Goal: Find contact information: Find contact information

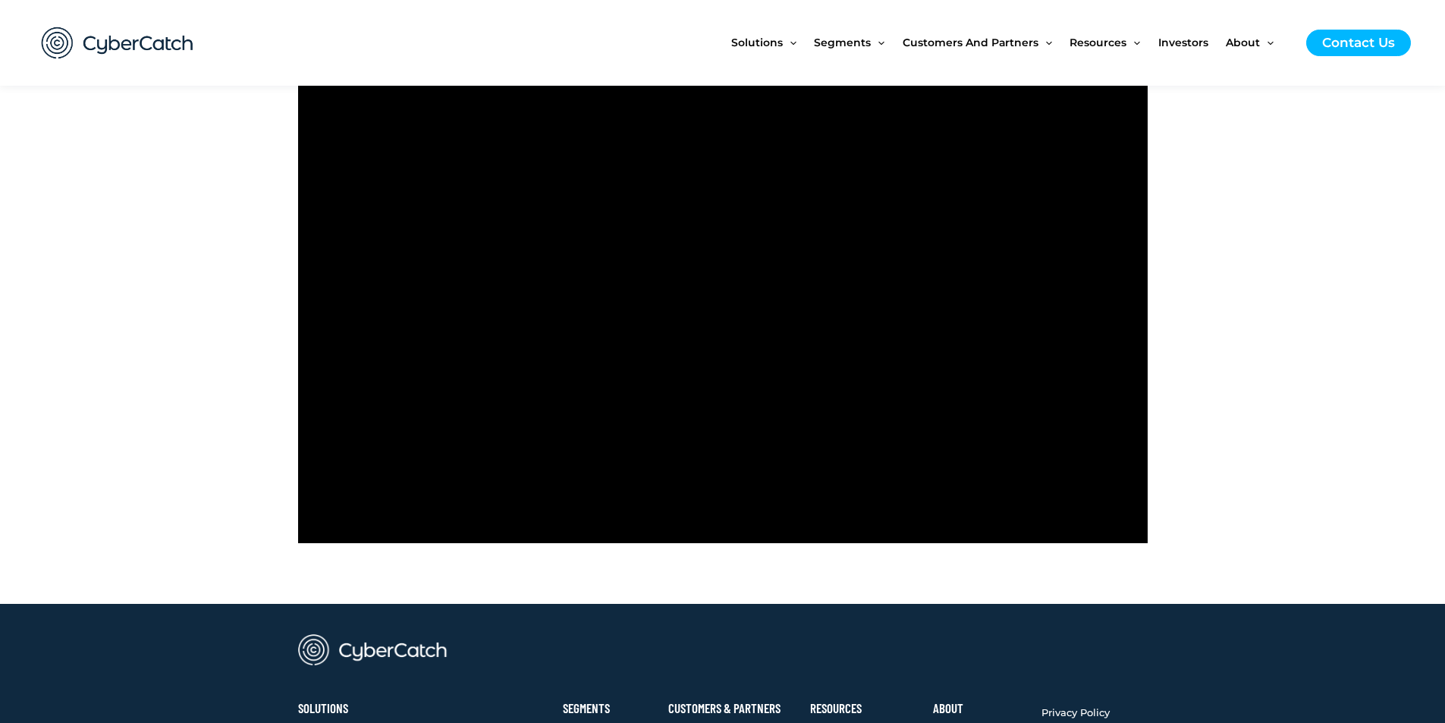
scroll to position [683, 0]
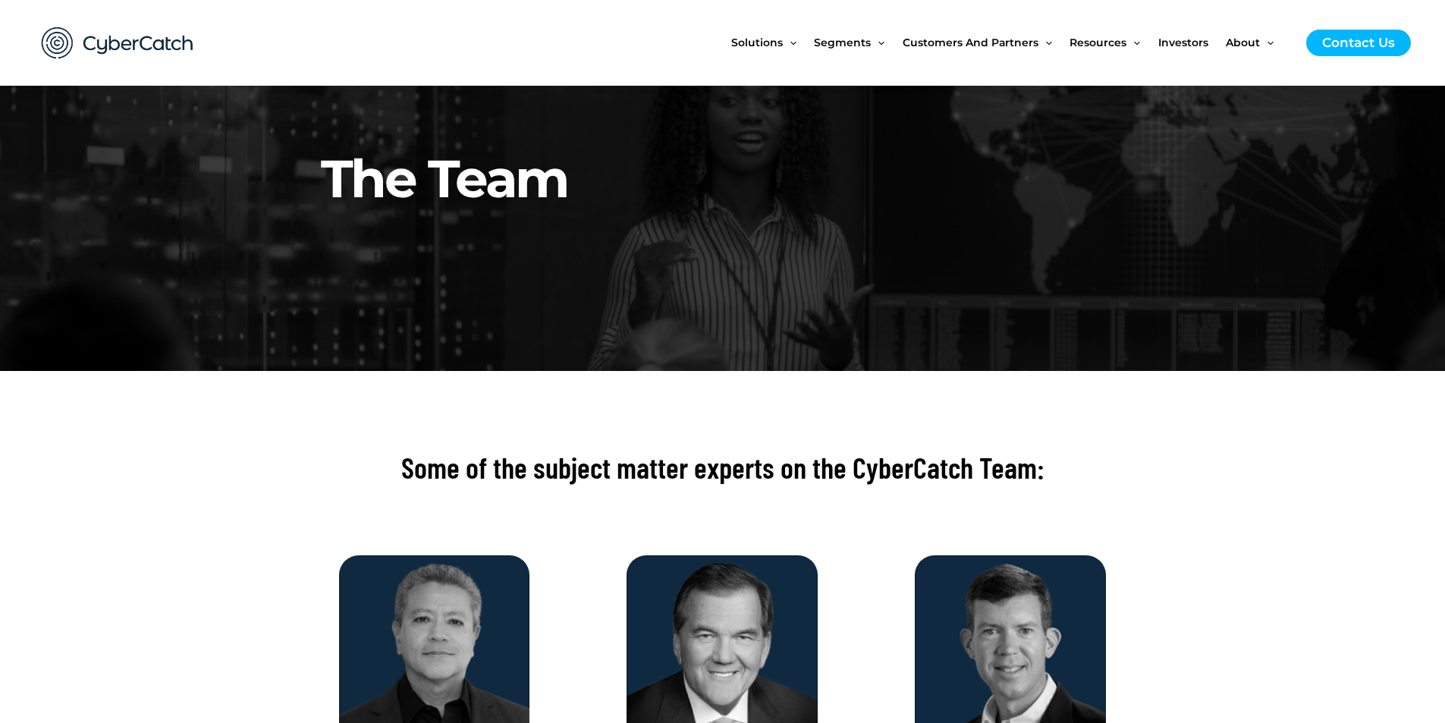
scroll to position [76, 0]
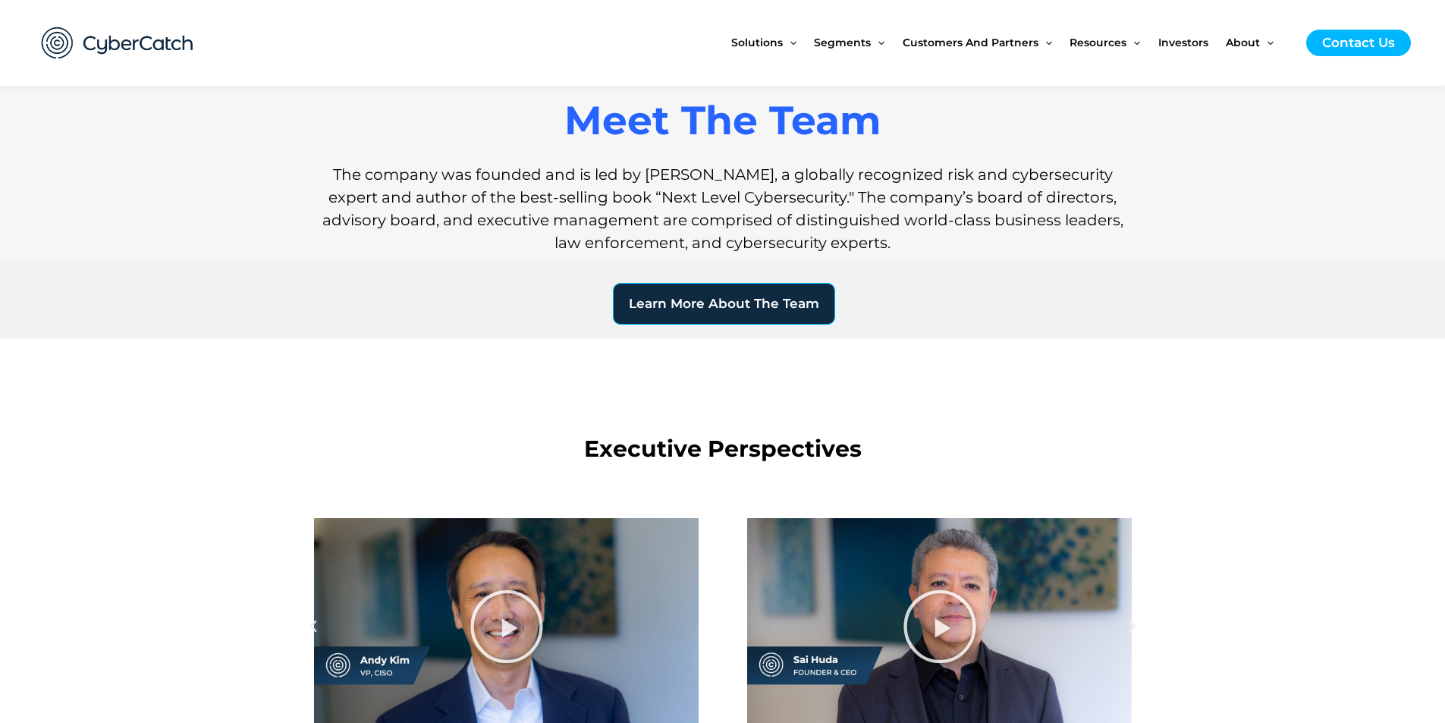
scroll to position [1421, 0]
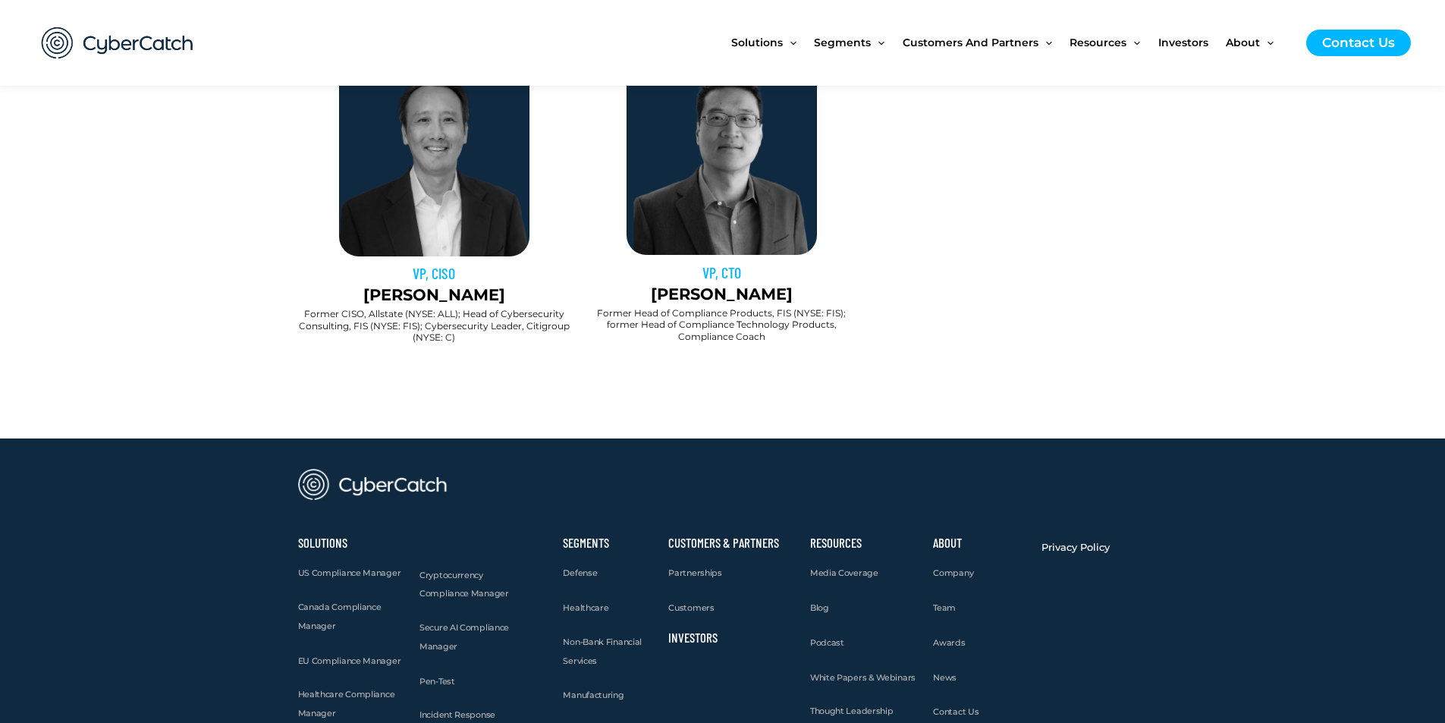
scroll to position [1579, 0]
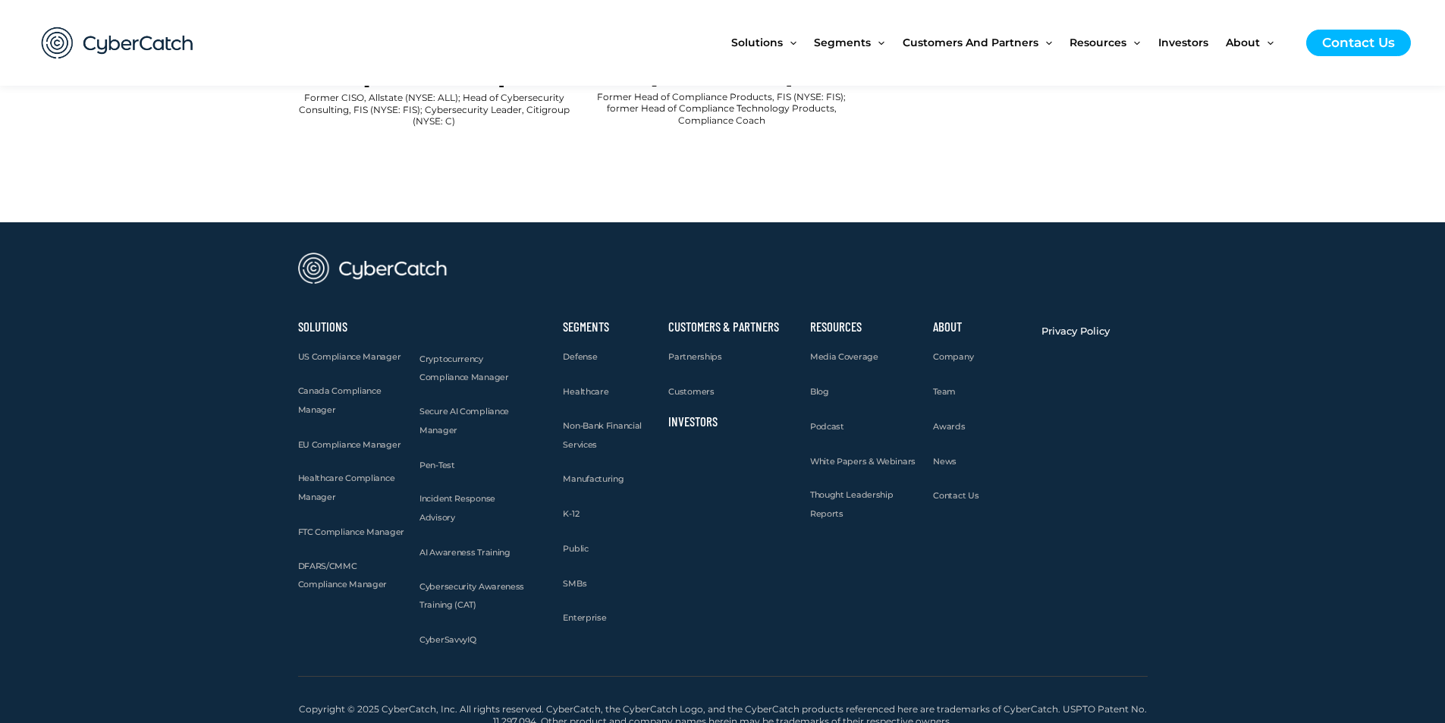
click at [1020, 144] on div at bounding box center [723, 162] width 850 height 38
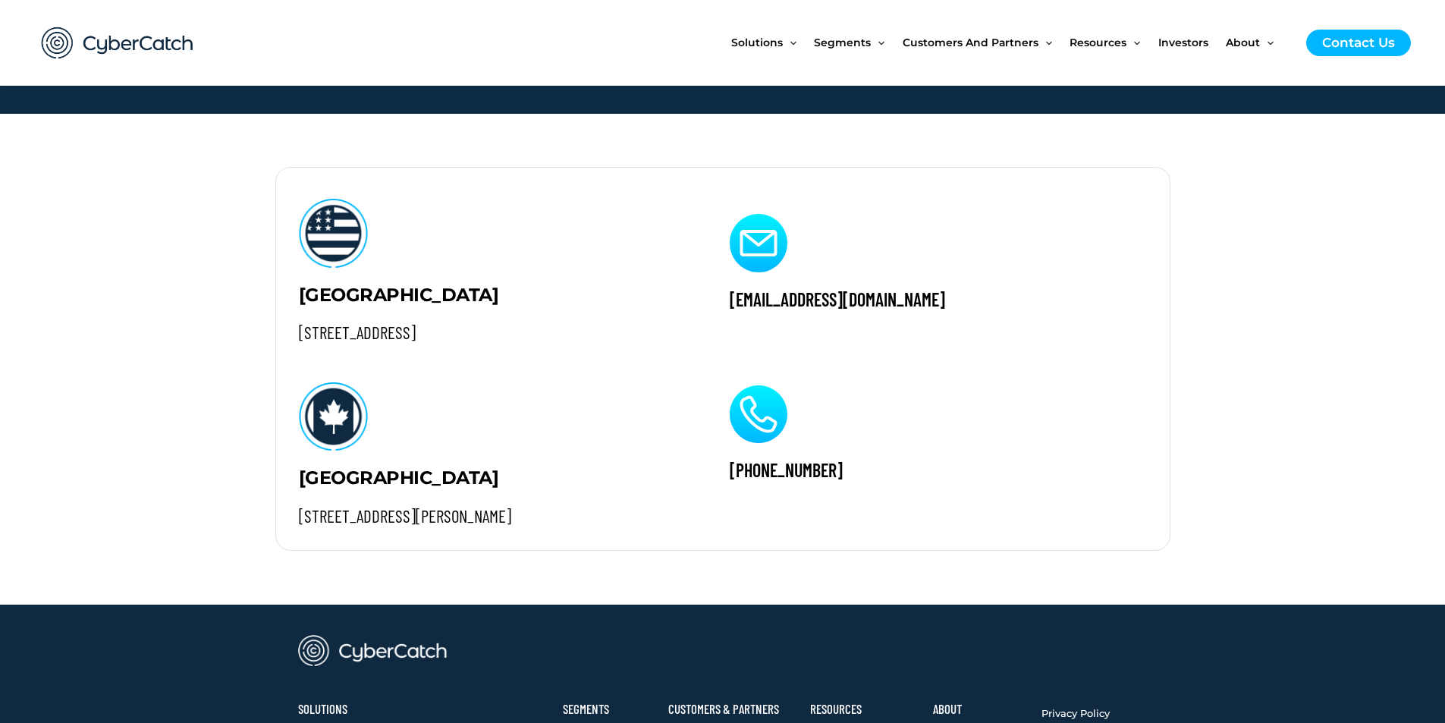
scroll to position [1547, 0]
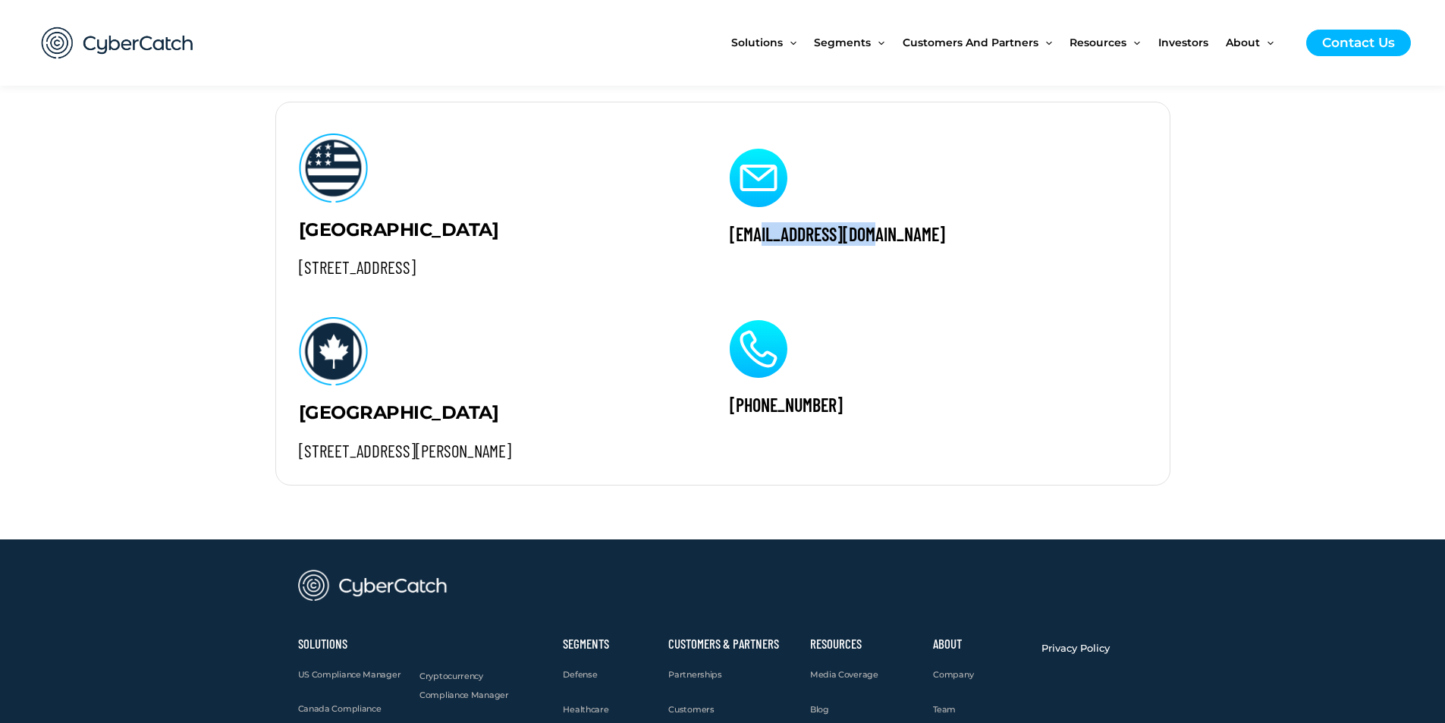
drag, startPoint x: 909, startPoint y: 237, endPoint x: 761, endPoint y: 239, distance: 147.9
click at [761, 239] on h2 "[EMAIL_ADDRESS][DOMAIN_NAME]" at bounding box center [936, 234] width 412 height 24
copy h2 "@[DOMAIN_NAME]"
